Goal: Task Accomplishment & Management: Complete application form

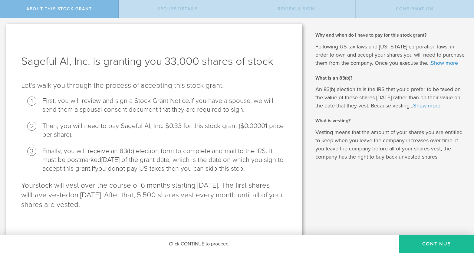
scroll to position [4, 0]
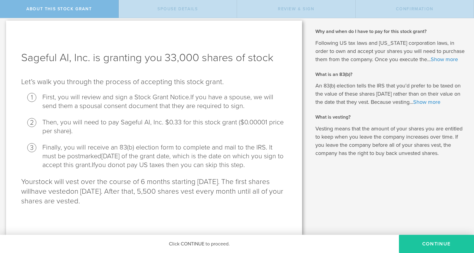
click at [418, 242] on button "CONTINUE" at bounding box center [436, 244] width 75 height 18
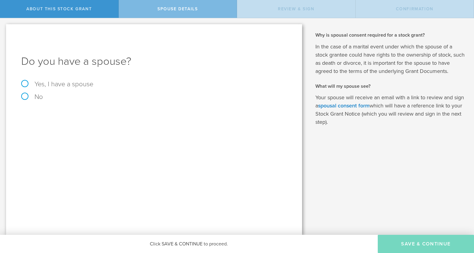
click at [25, 84] on label "Yes, I have a spouse" at bounding box center [154, 84] width 266 height 7
click at [4, 28] on input "Yes, I have a spouse" at bounding box center [2, 23] width 4 height 10
radio input "true"
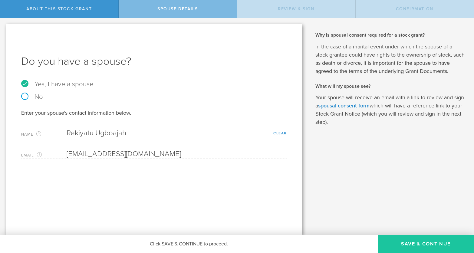
click at [405, 243] on button "Save & Continue" at bounding box center [426, 244] width 96 height 18
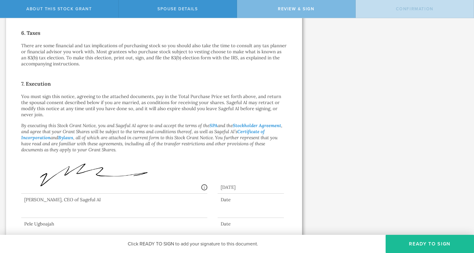
scroll to position [419, 0]
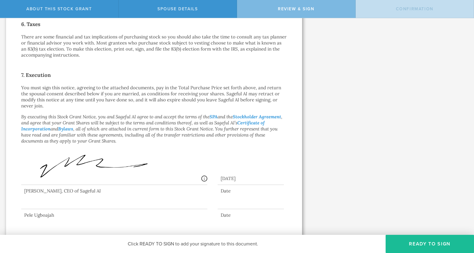
click at [49, 198] on div at bounding box center [114, 197] width 186 height 24
click at [414, 242] on button "Ready to Sign" at bounding box center [430, 244] width 88 height 18
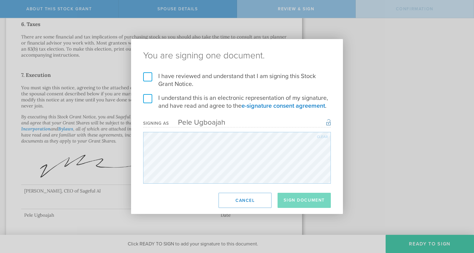
click at [148, 74] on label "I have reviewed and understand that I am signing this Stock Grant Notice." at bounding box center [237, 80] width 188 height 16
click at [0, 0] on input "I have reviewed and understand that I am signing this Stock Grant Notice." at bounding box center [0, 0] width 0 height 0
click at [148, 99] on label "I understand this is an electronic representation of my signature, and have rea…" at bounding box center [237, 102] width 188 height 16
click at [0, 0] on input "I understand this is an electronic representation of my signature, and have rea…" at bounding box center [0, 0] width 0 height 0
click at [300, 202] on button "Sign Document" at bounding box center [304, 200] width 53 height 15
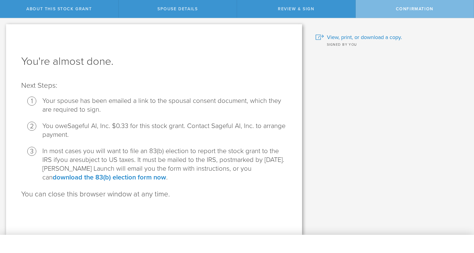
scroll to position [0, 0]
click at [127, 178] on link "download the 83(b) election form now" at bounding box center [109, 177] width 113 height 8
click at [362, 36] on span "View, print, or download a copy." at bounding box center [364, 37] width 75 height 8
